Goal: Navigation & Orientation: Find specific page/section

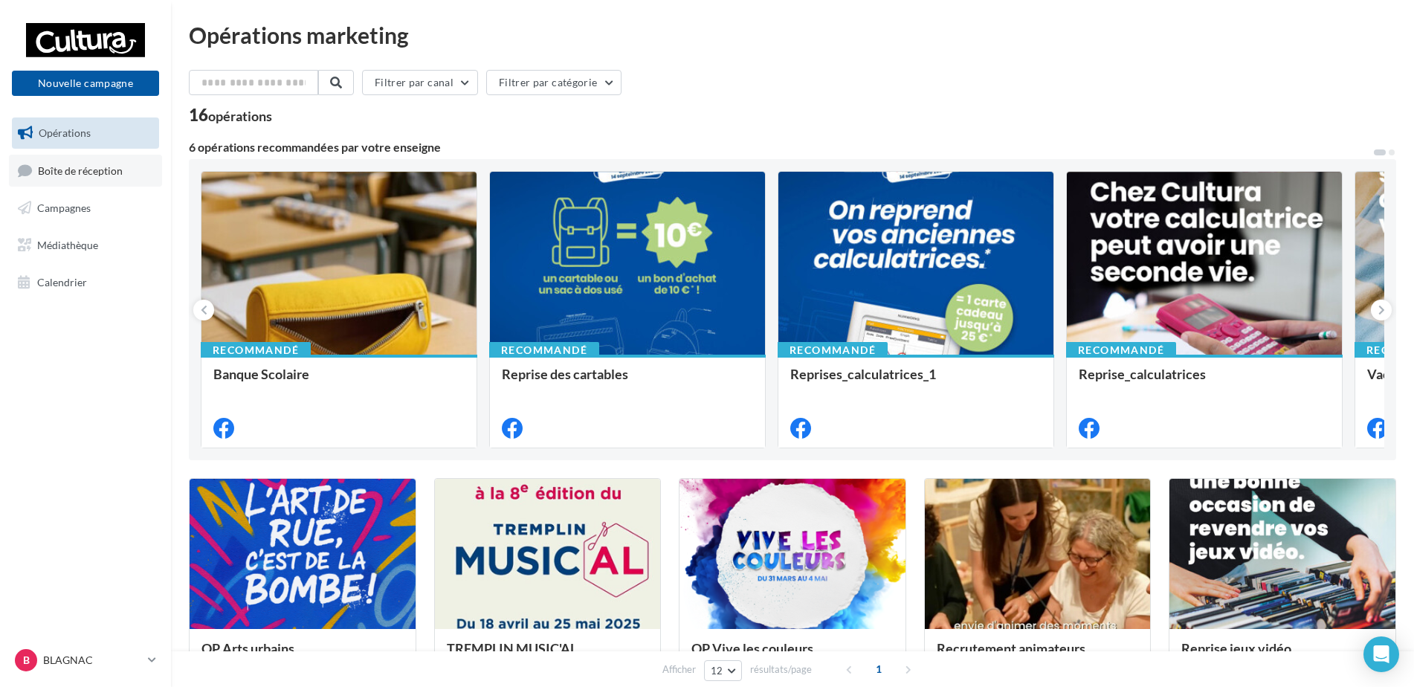
click at [91, 163] on link "Boîte de réception" at bounding box center [85, 171] width 153 height 32
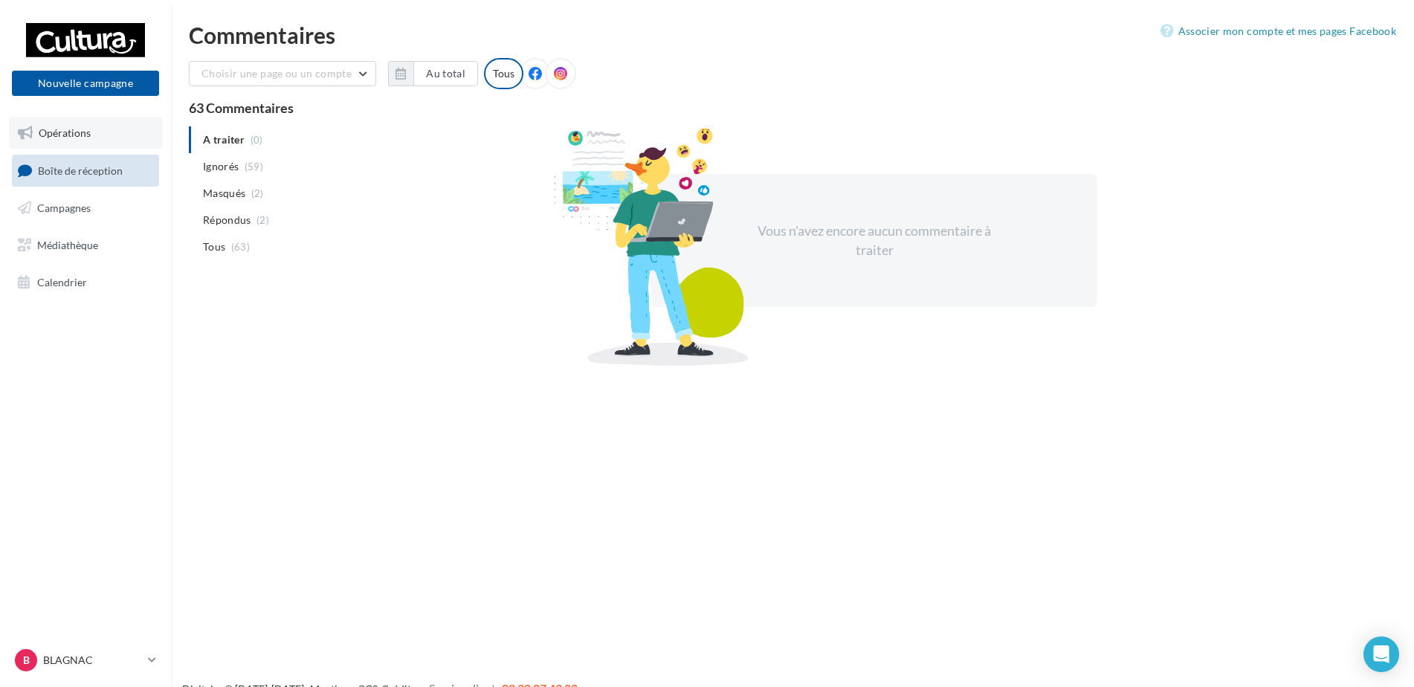
click at [71, 135] on span "Opérations" at bounding box center [65, 132] width 52 height 13
